Goal: Download file/media

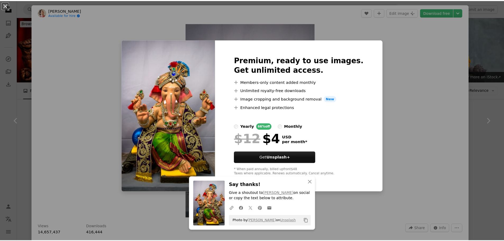
scroll to position [397, 0]
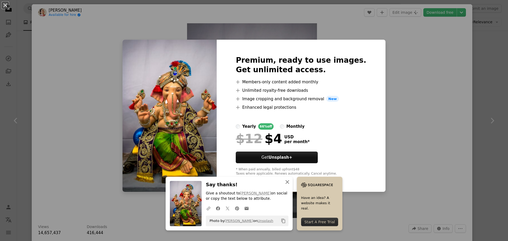
click at [284, 180] on icon "An X shape" at bounding box center [287, 182] width 6 height 6
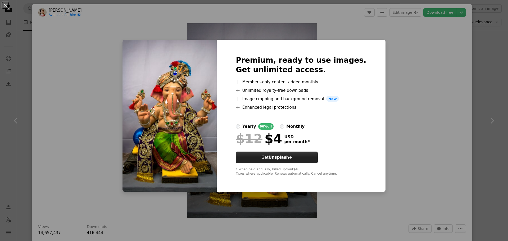
click at [294, 161] on button "Get Unsplash+" at bounding box center [277, 158] width 82 height 12
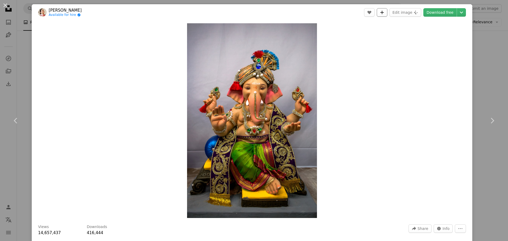
click at [382, 12] on icon "Add to Collection" at bounding box center [381, 12] width 3 height 3
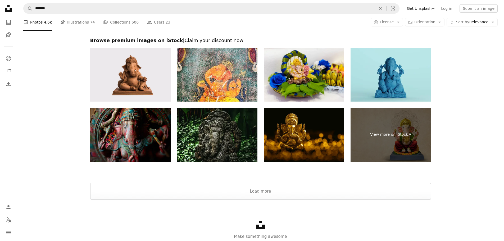
scroll to position [1177, 0]
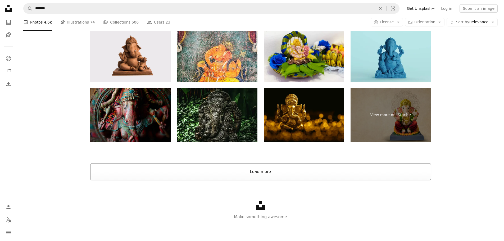
click at [262, 172] on button "Load more" at bounding box center [260, 171] width 341 height 17
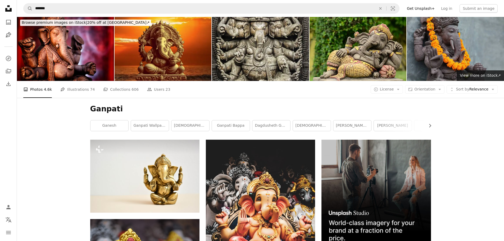
scroll to position [0, 0]
